Goal: Task Accomplishment & Management: Complete application form

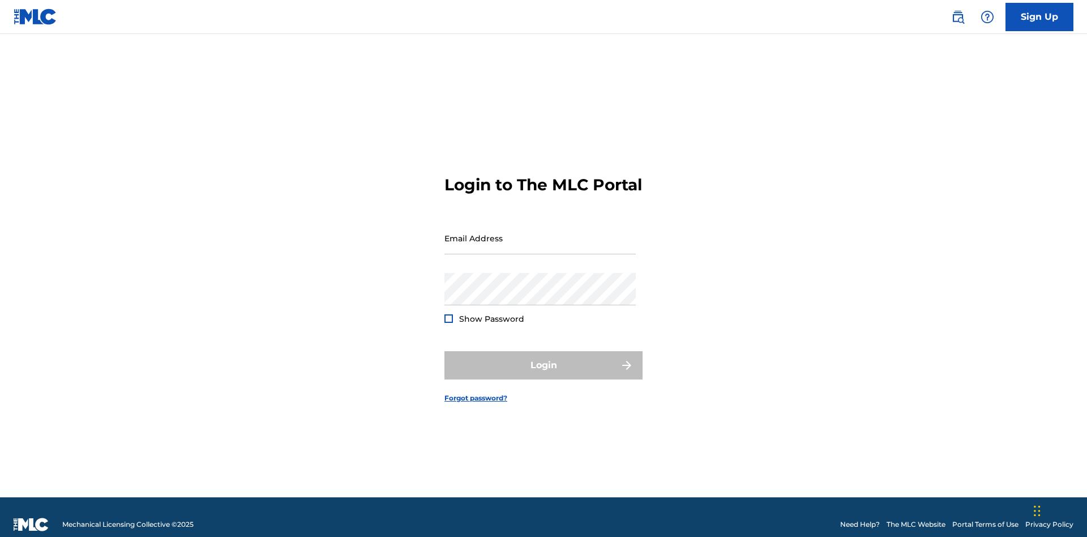
scroll to position [15, 0]
click at [1040, 16] on link "Sign Up" at bounding box center [1040, 17] width 68 height 28
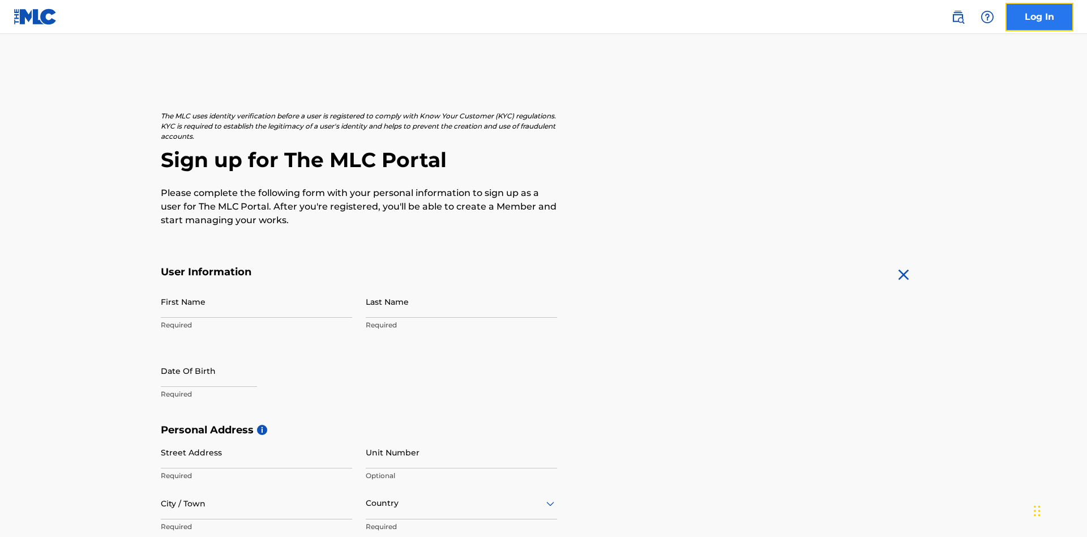
scroll to position [217, 0]
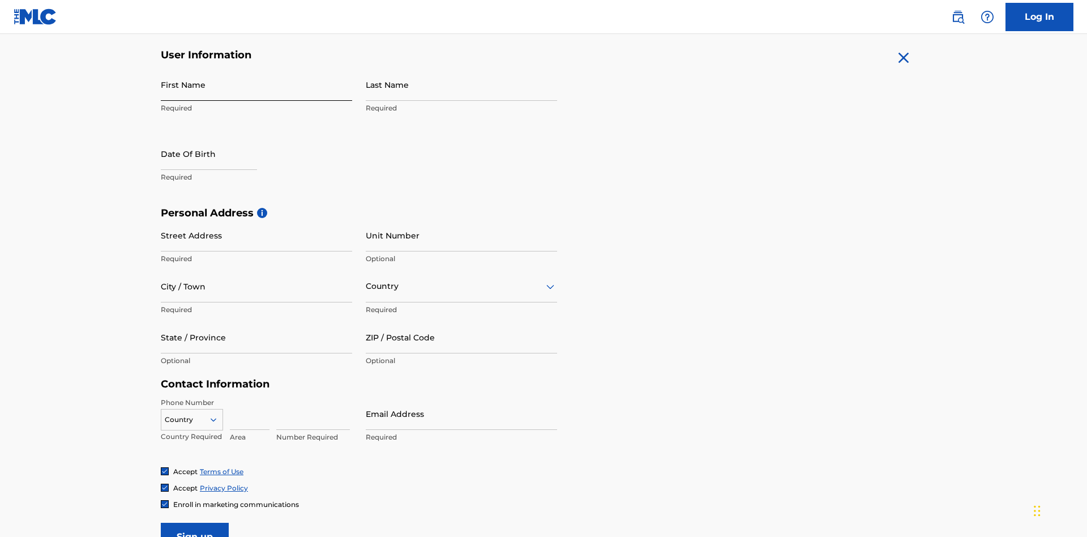
click at [257, 84] on input "First Name" at bounding box center [256, 85] width 191 height 32
type input "Krystal"
click at [462, 84] on input "Last Name" at bounding box center [461, 85] width 191 height 32
type input "Ribble"
click at [218, 138] on input "text" at bounding box center [209, 154] width 96 height 32
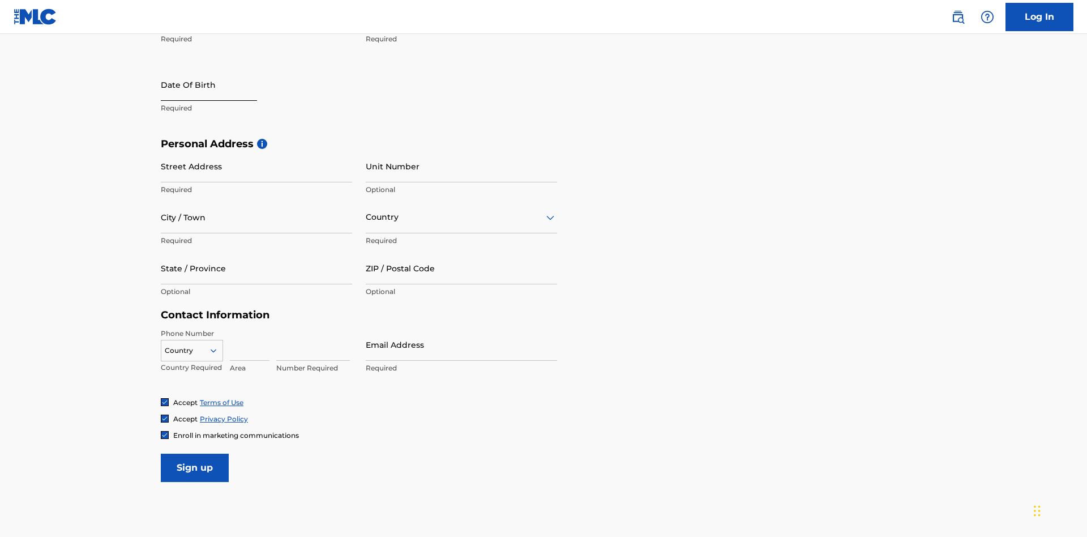
select select "8"
select select "2025"
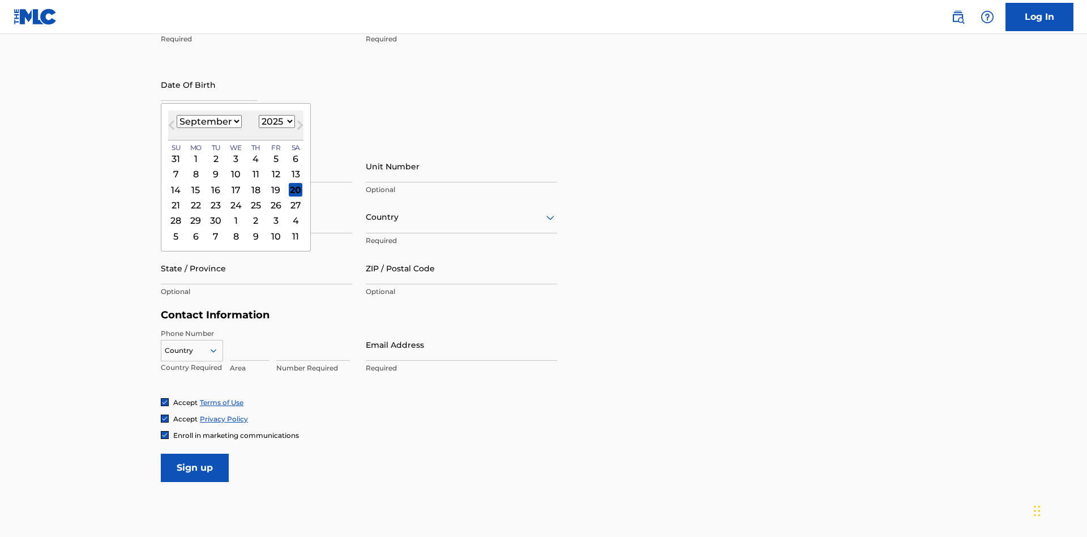
click at [208, 121] on select "January February March April May June July August September October November De…" at bounding box center [209, 121] width 65 height 13
select select "0"
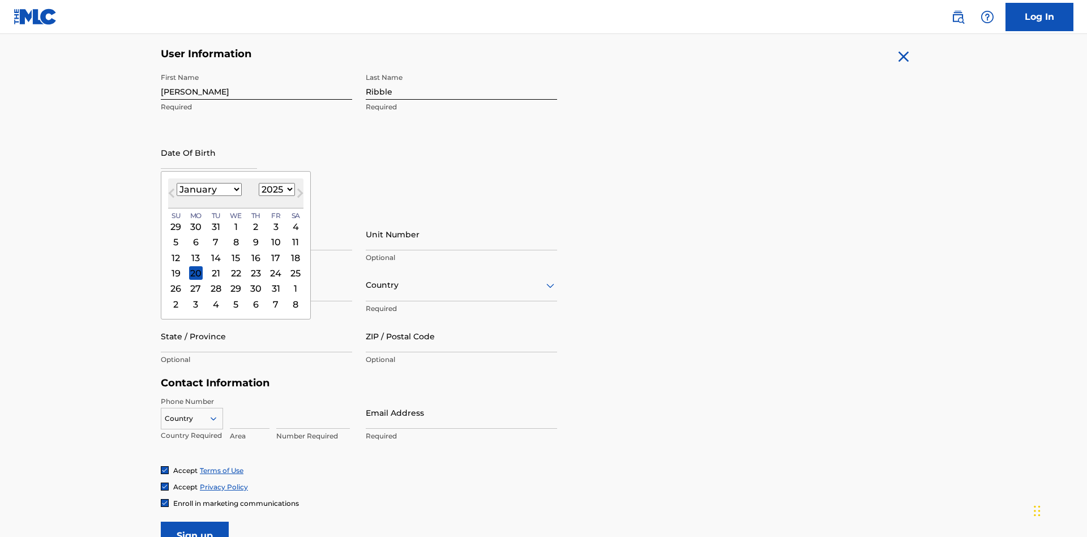
click at [275, 189] on select "1900 1901 1902 1903 1904 1905 1906 1907 1908 1909 1910 1911 1912 1913 1914 1915…" at bounding box center [277, 189] width 36 height 13
select select "1985"
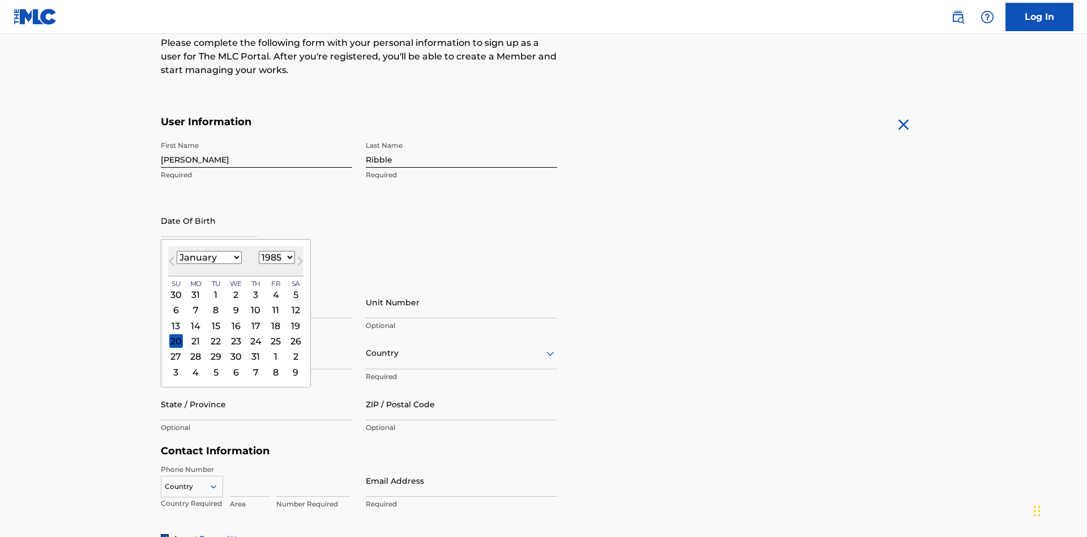
click at [275, 257] on select "1900 1901 1902 1903 1904 1905 1906 1907 1908 1909 1910 1911 1912 1913 1914 1915…" at bounding box center [277, 257] width 36 height 13
click at [215, 304] on div "8" at bounding box center [216, 311] width 14 height 14
type input "January 8 1985"
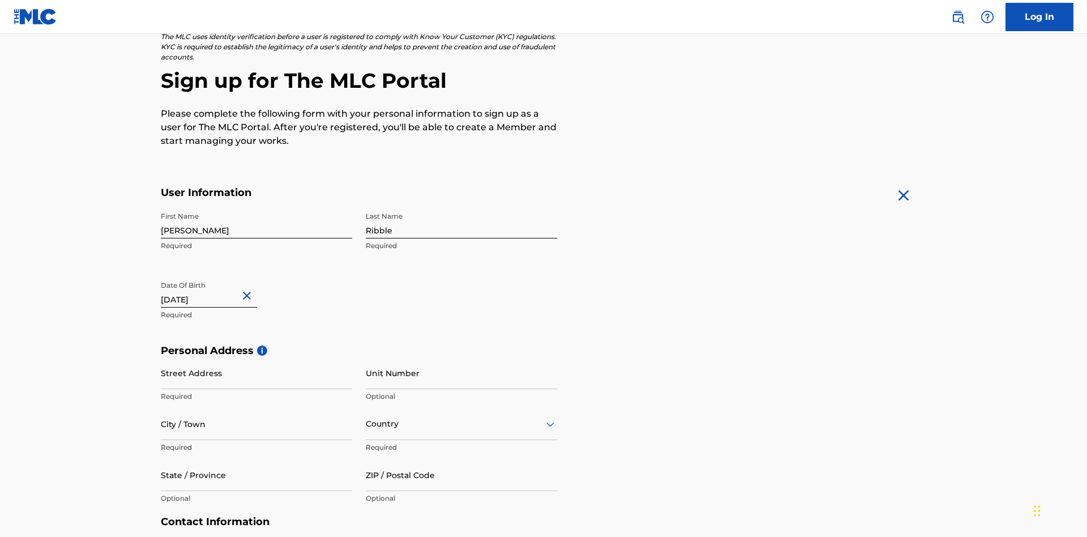
scroll to position [349, 0]
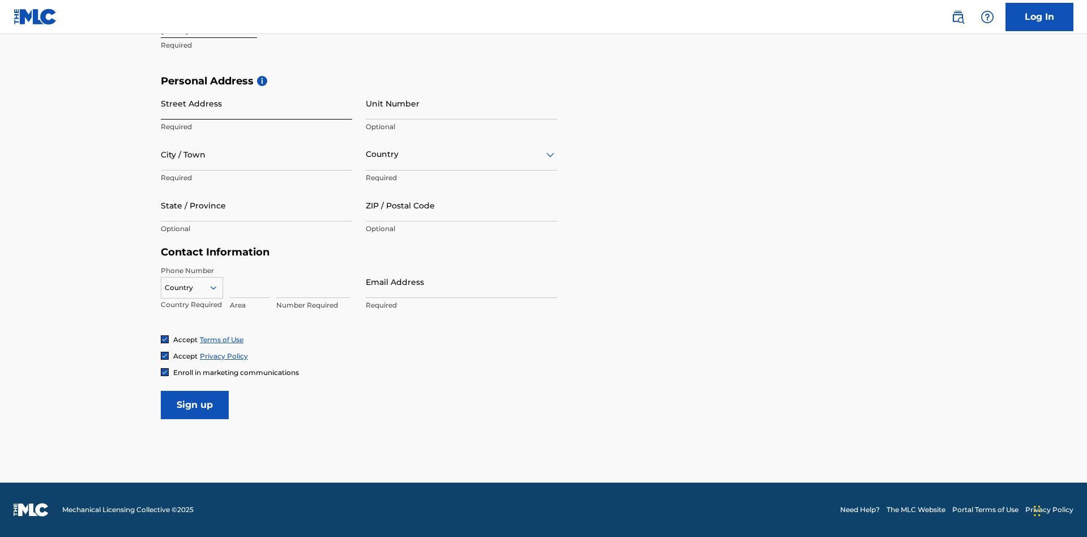
click at [257, 103] on input "Street Address" at bounding box center [256, 103] width 191 height 32
type input "9909 Elks Run Rd"
click at [257, 154] on input "City / Town" at bounding box center [256, 154] width 191 height 32
type input "Roseville"
click at [366, 154] on input "text" at bounding box center [367, 154] width 2 height 12
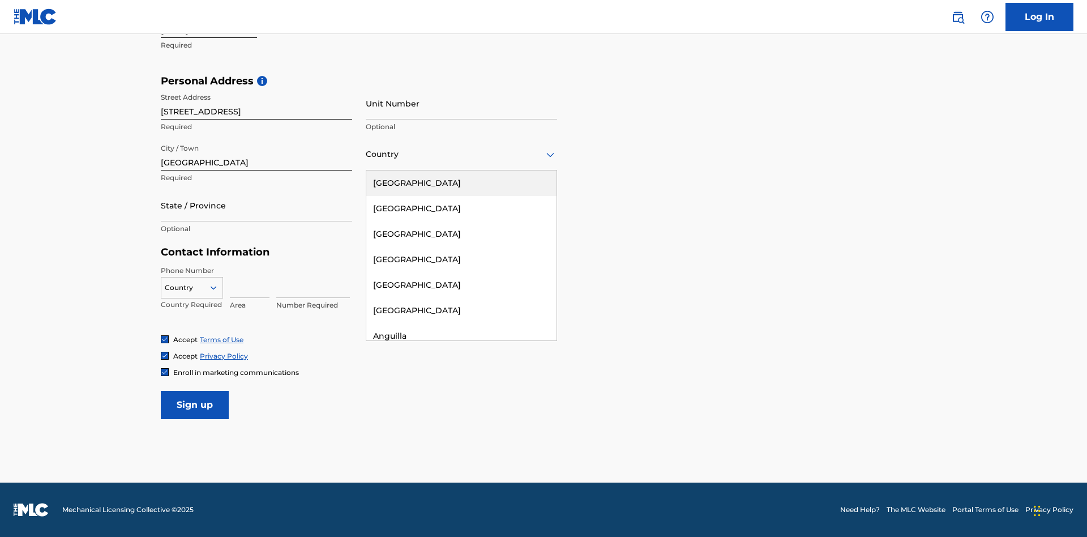
click at [462, 183] on div "United States" at bounding box center [461, 182] width 190 height 25
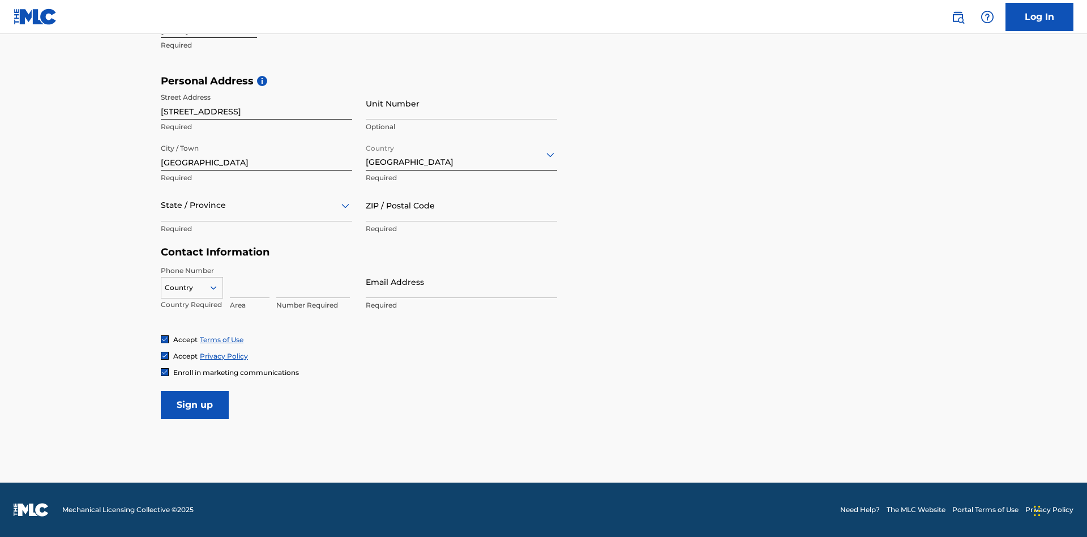
click at [257, 205] on div at bounding box center [256, 205] width 191 height 14
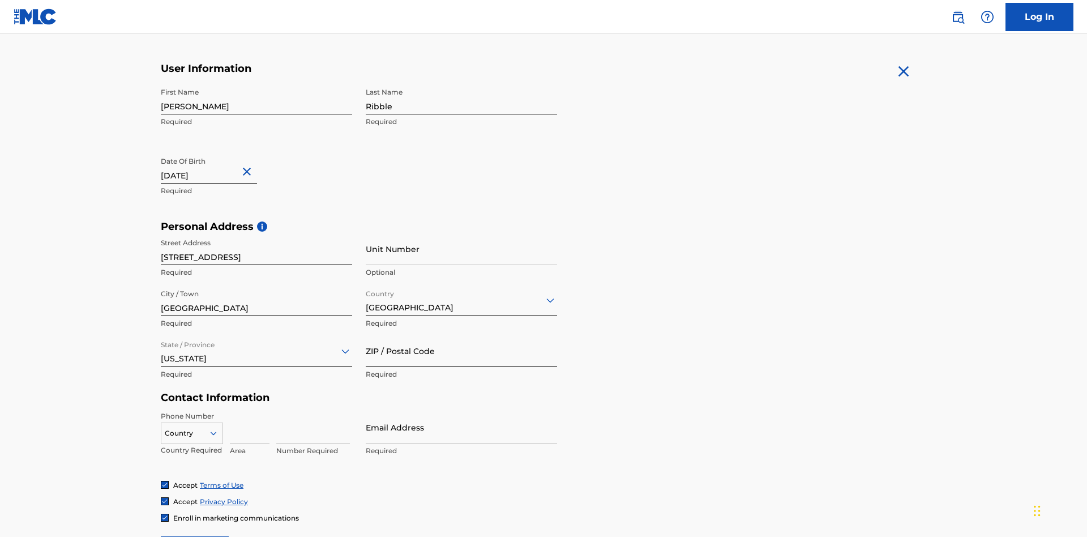
click at [462, 335] on input "ZIP / Postal Code" at bounding box center [461, 351] width 191 height 32
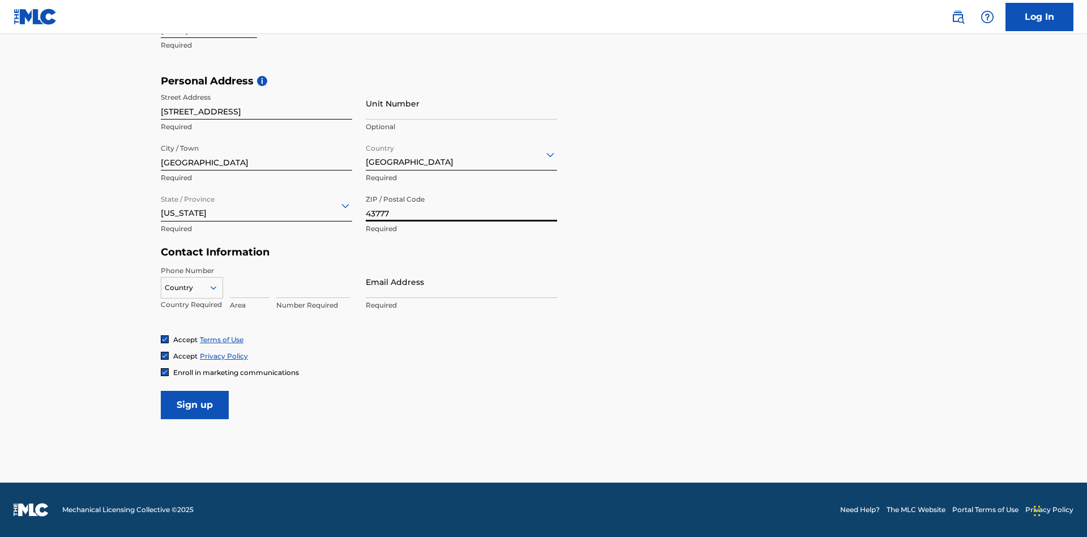
type input "43777"
click at [218, 287] on icon at bounding box center [213, 288] width 10 height 10
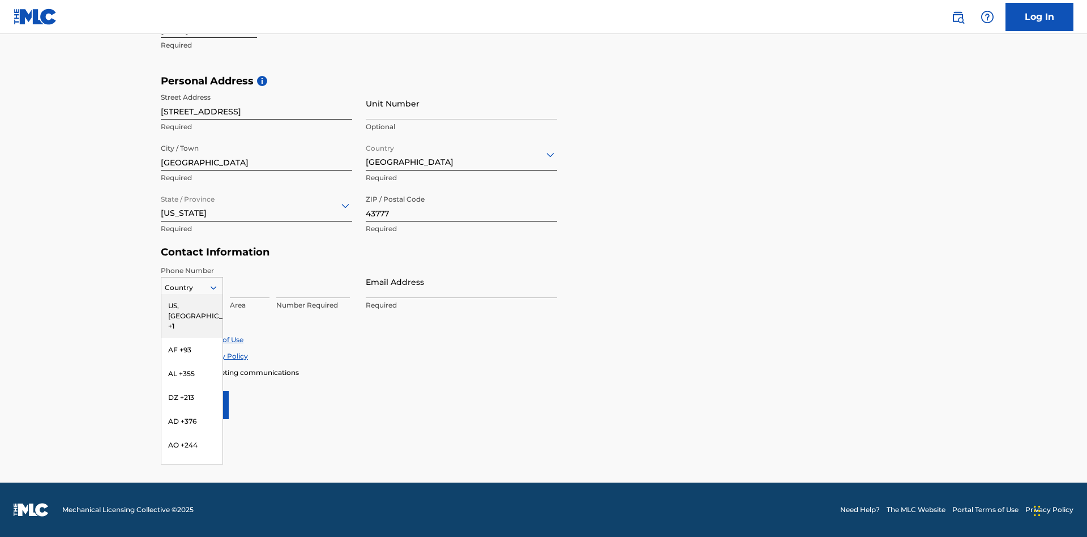
click at [192, 305] on div "US, [GEOGRAPHIC_DATA] +1" at bounding box center [191, 316] width 61 height 44
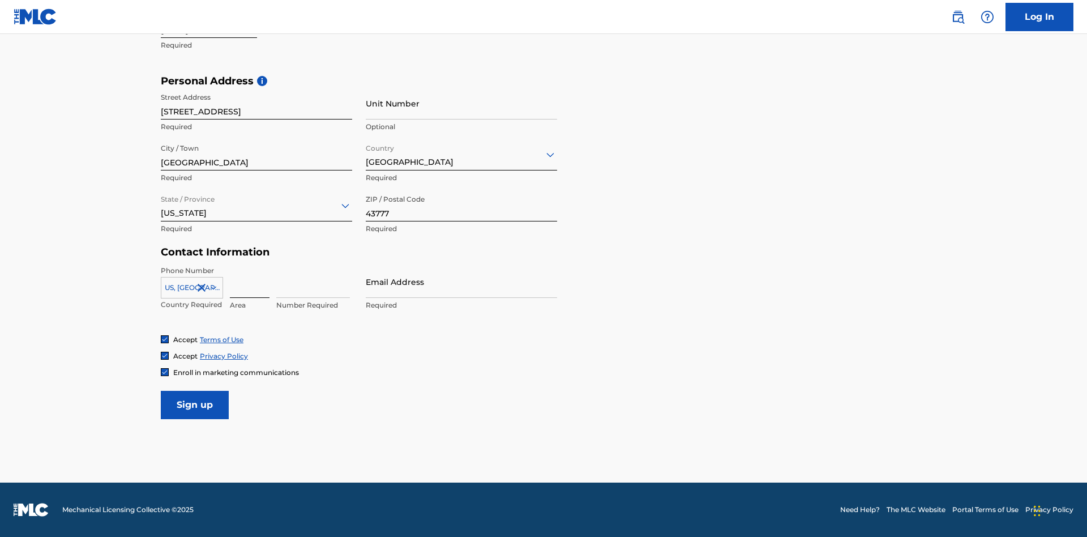
click at [250, 281] on input at bounding box center [250, 282] width 40 height 32
type input "740"
click at [313, 281] on input at bounding box center [313, 282] width 74 height 32
type input "8086351"
click at [462, 281] on input "Email Address" at bounding box center [461, 282] width 191 height 32
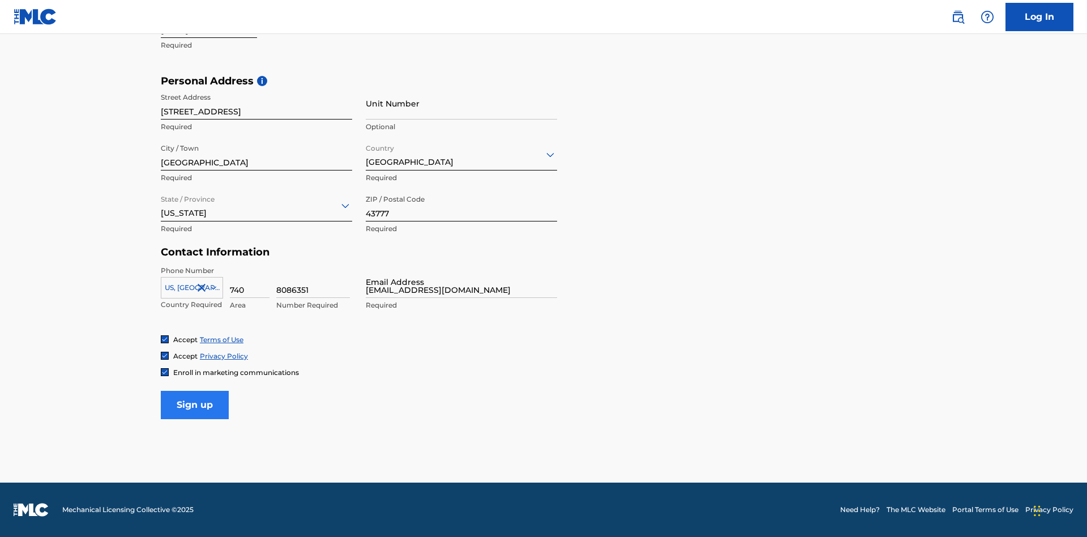
type input "63276478-5640-4e24-a941-b695d179f57a@mailslurp.biz"
click at [195, 404] on input "Sign up" at bounding box center [195, 405] width 68 height 28
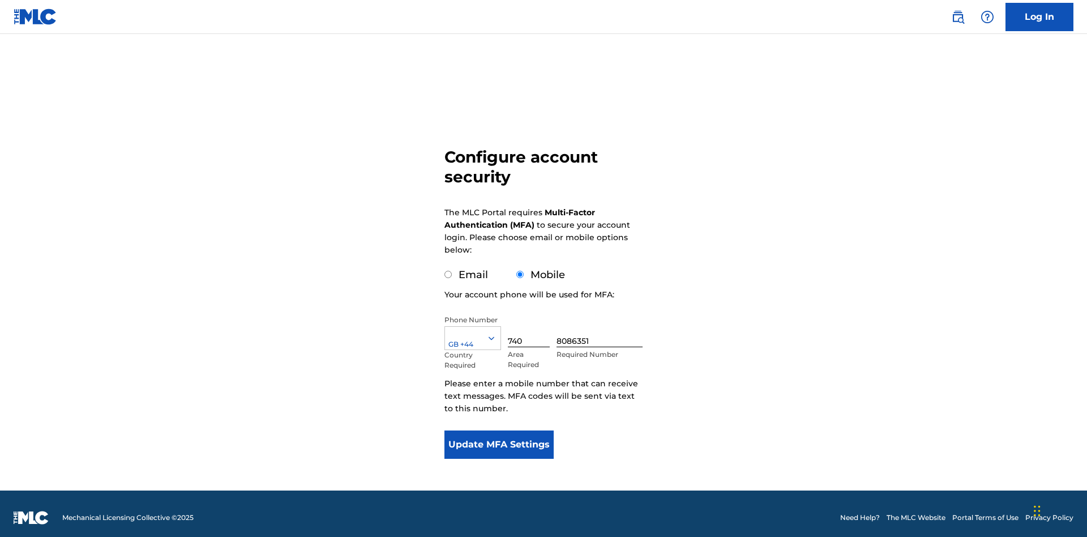
click at [531, 323] on input "740" at bounding box center [529, 331] width 42 height 32
click at [602, 323] on input "8086351" at bounding box center [600, 331] width 86 height 32
click at [499, 437] on button "Update MFA Settings" at bounding box center [499, 444] width 109 height 28
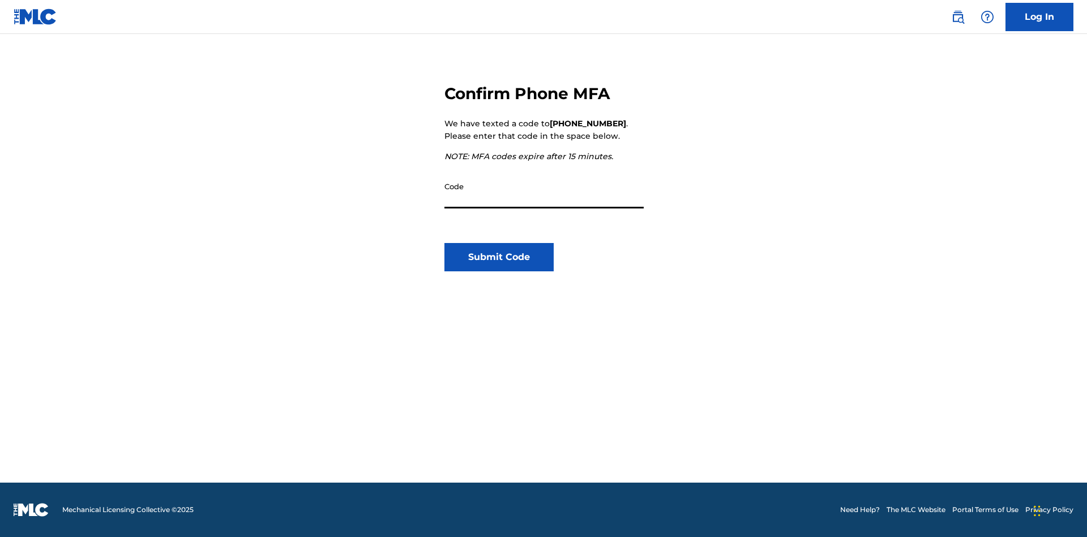
scroll to position [118, 0]
click at [544, 192] on input "Code" at bounding box center [544, 192] width 199 height 32
type input "240425"
click at [499, 257] on button "Submit Code" at bounding box center [499, 257] width 109 height 28
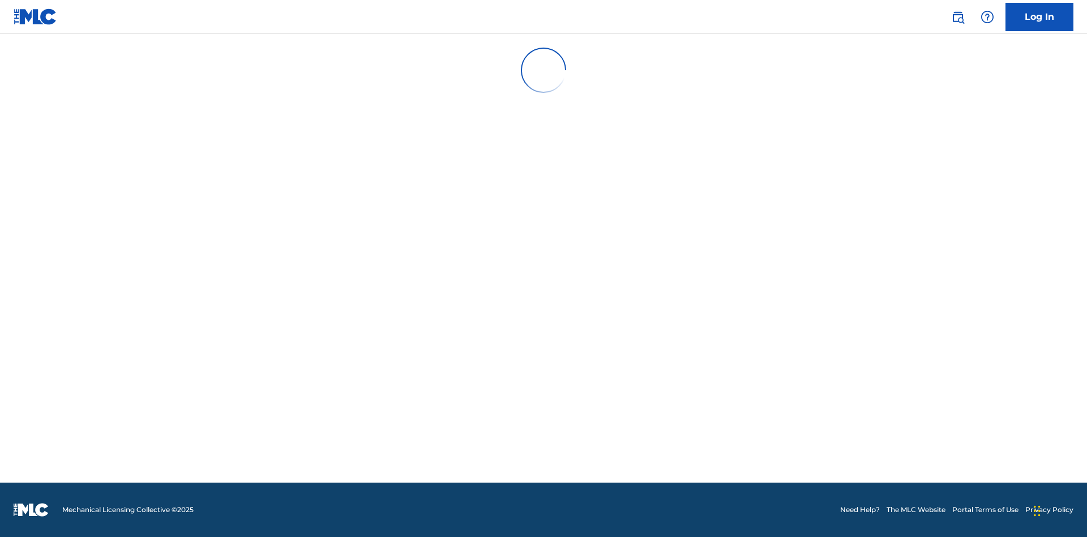
scroll to position [0, 0]
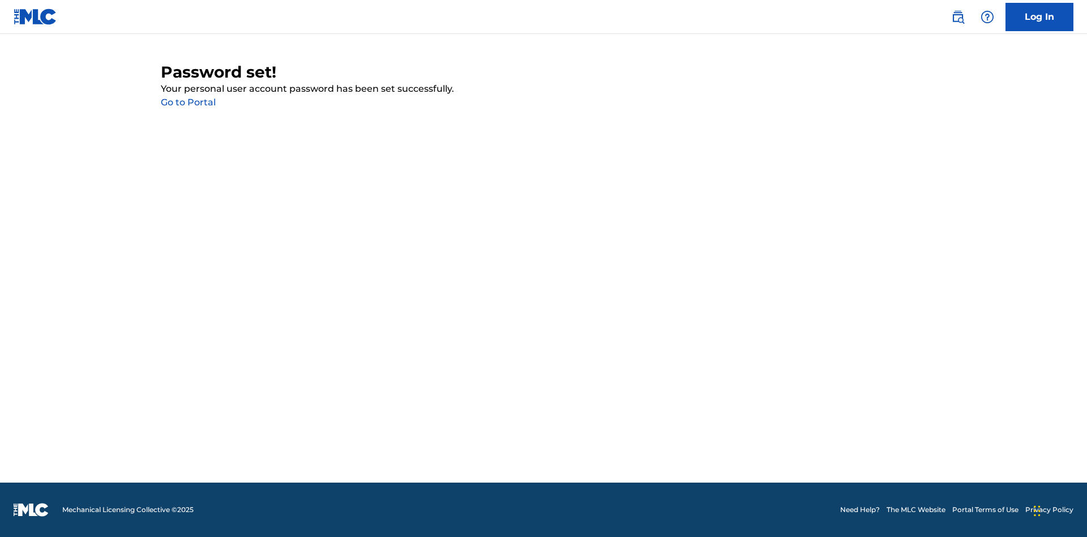
click at [188, 103] on link "Go to Portal" at bounding box center [188, 102] width 55 height 11
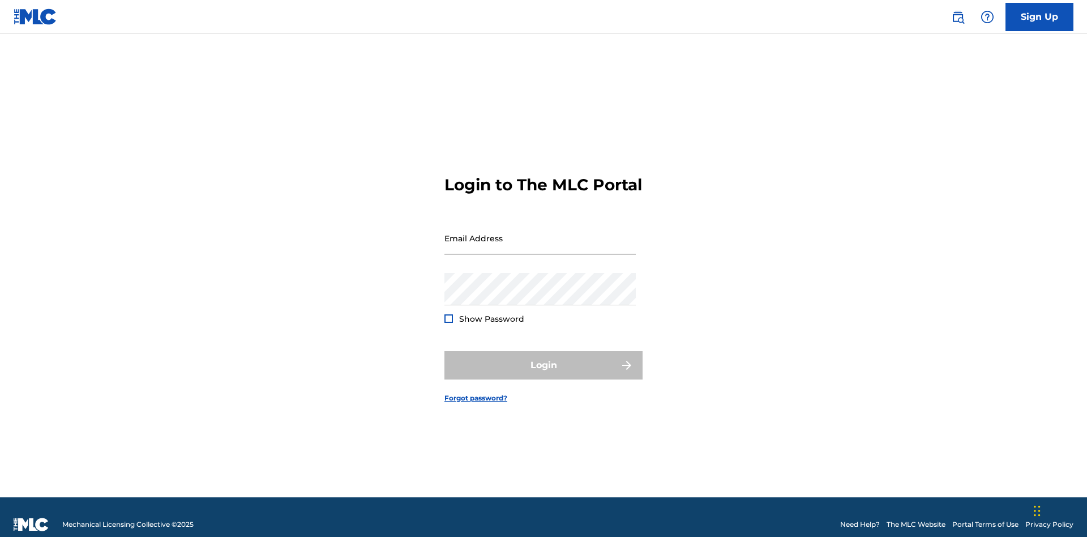
click at [540, 233] on input "Email Address" at bounding box center [540, 238] width 191 height 32
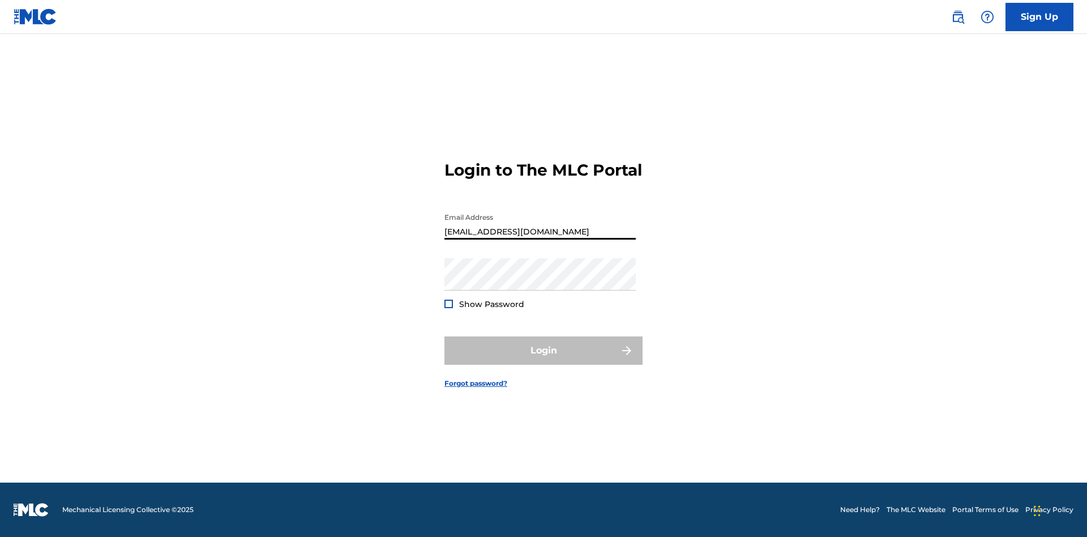
scroll to position [0, 30]
type input "63276478-5640-4e24-a941-b695d179f57a@mailslurp.biz"
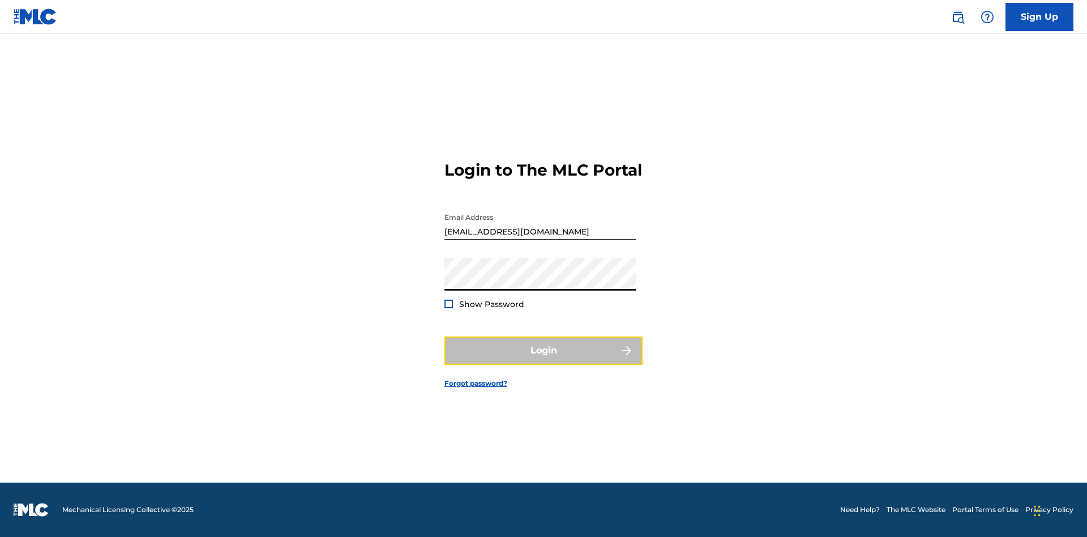
click at [544, 360] on button "Login" at bounding box center [544, 350] width 198 height 28
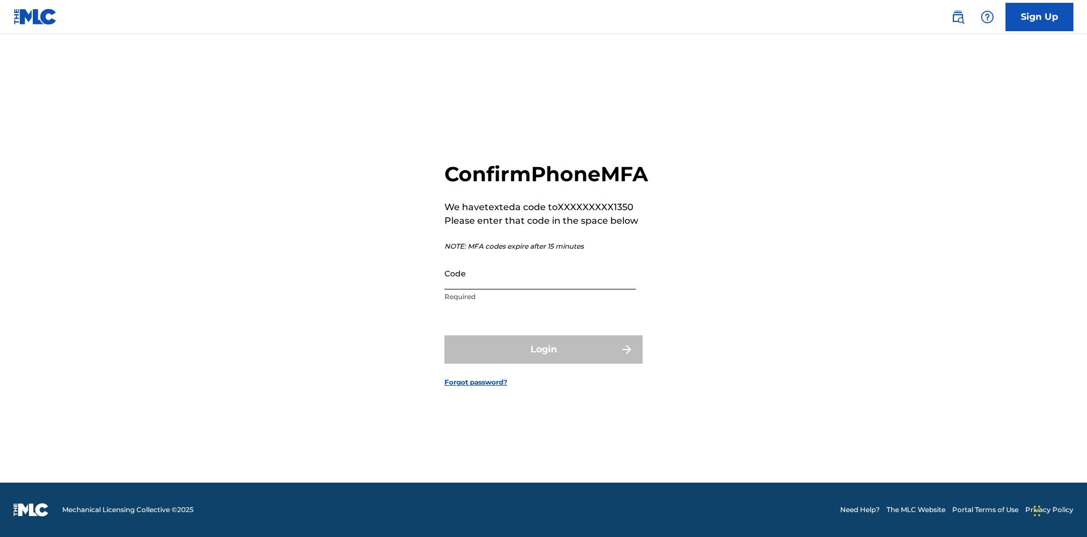
click at [540, 285] on input "Code" at bounding box center [540, 273] width 191 height 32
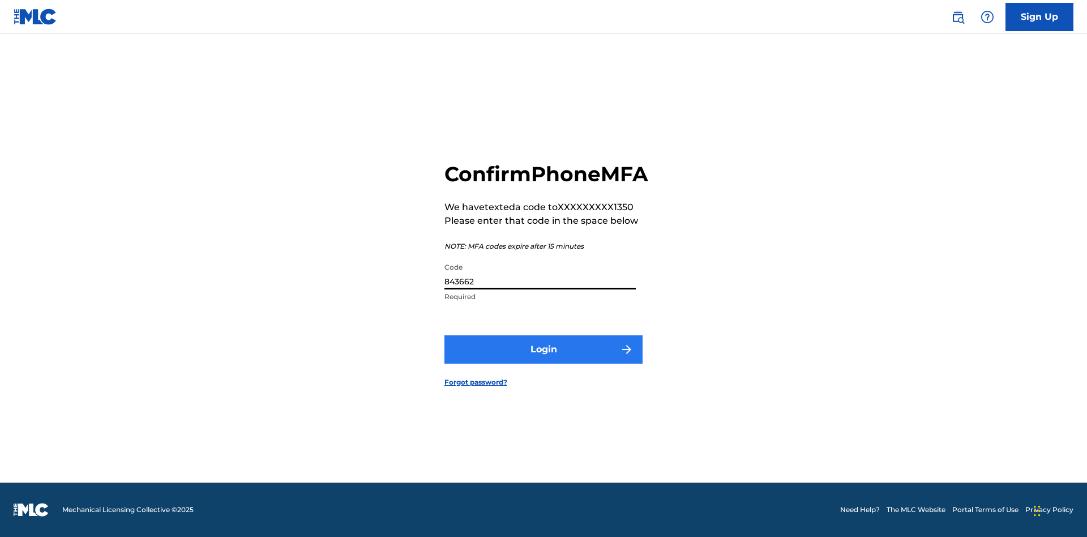
type input "843662"
click at [544, 362] on button "Login" at bounding box center [544, 349] width 198 height 28
